Goal: Find specific page/section: Find specific page/section

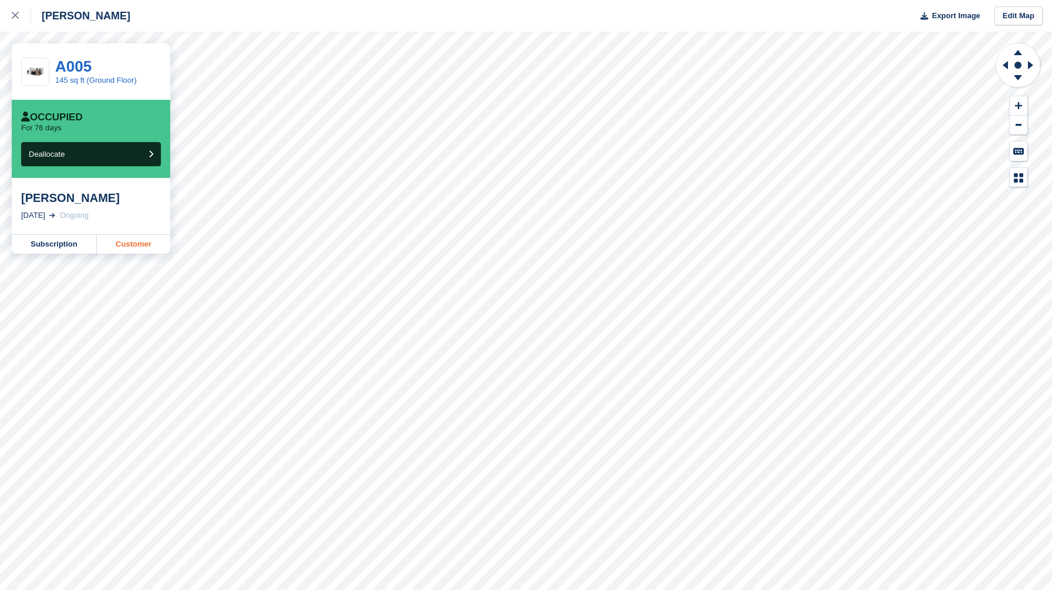
click at [143, 242] on link "Customer" at bounding box center [133, 244] width 73 height 19
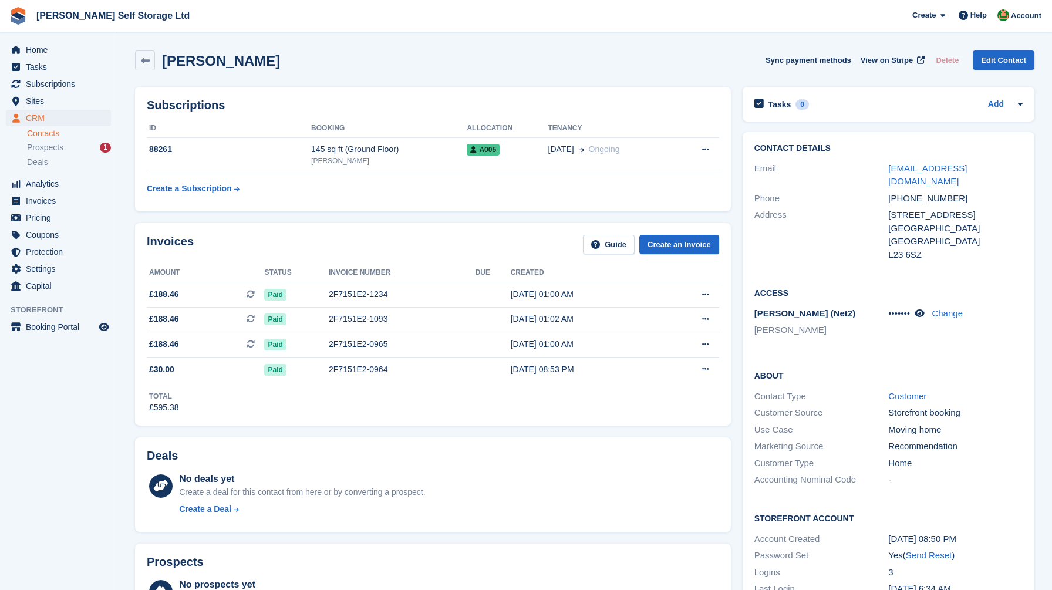
click at [123, 227] on section "Katie Bellis Sync payment methods View on Stripe Delete Edit Contact Subscripti…" at bounding box center [584, 504] width 935 height 1009
click at [42, 44] on span "Home" at bounding box center [61, 50] width 70 height 16
